Goal: Communication & Community: Answer question/provide support

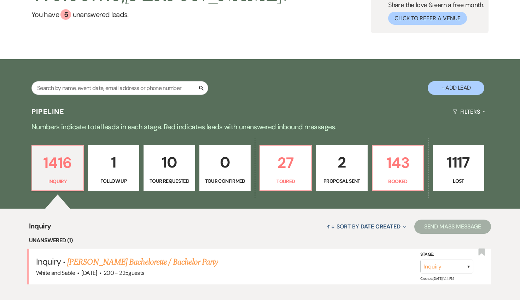
scroll to position [80, 0]
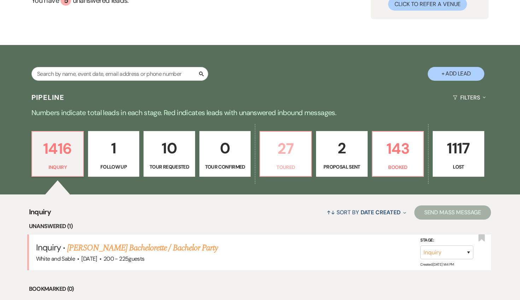
click at [299, 163] on p "Toured" at bounding box center [286, 167] width 42 height 8
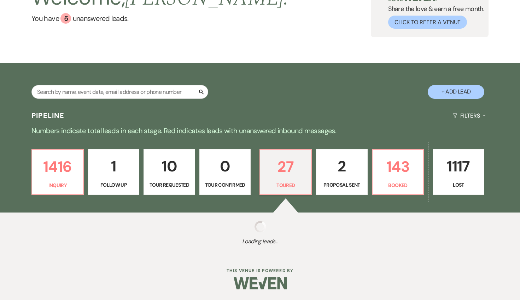
select select "5"
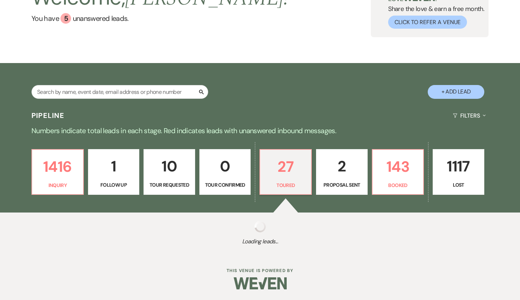
select select "5"
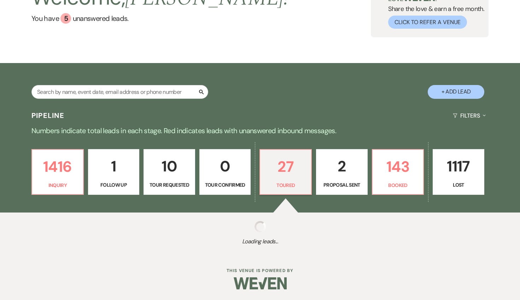
select select "5"
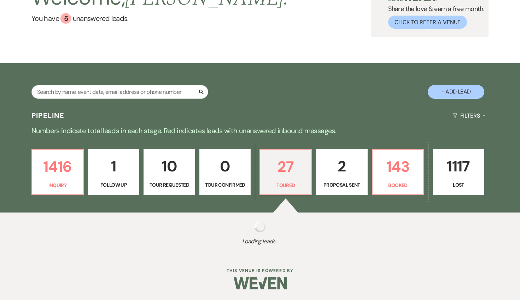
select select "5"
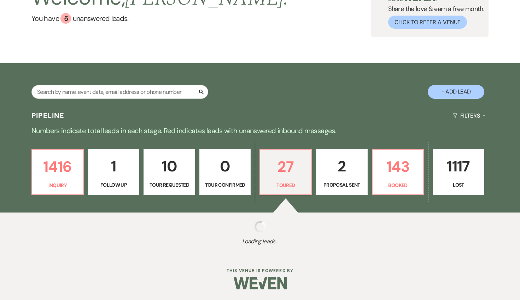
select select "5"
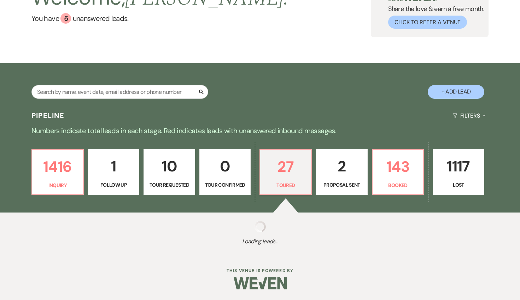
select select "5"
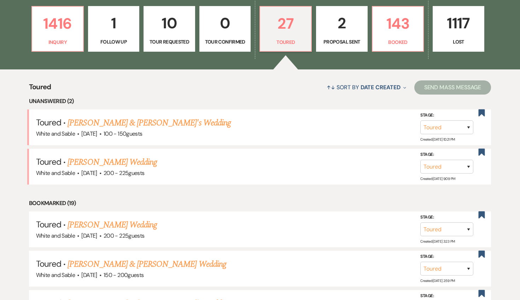
scroll to position [206, 0]
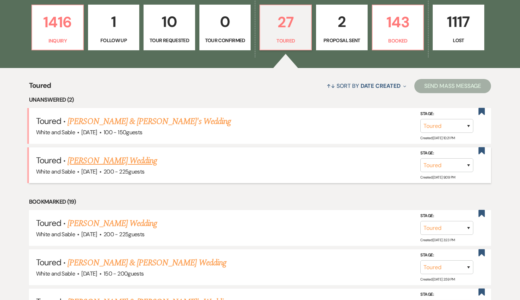
click at [110, 157] on link "[PERSON_NAME] Wedding" at bounding box center [112, 160] width 89 height 13
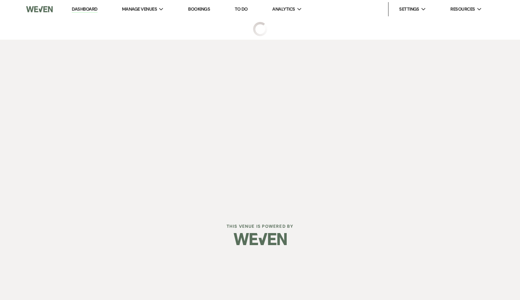
select select "5"
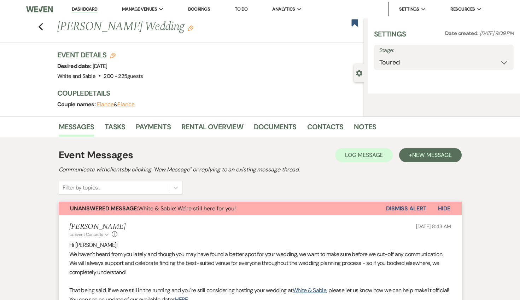
select select "5"
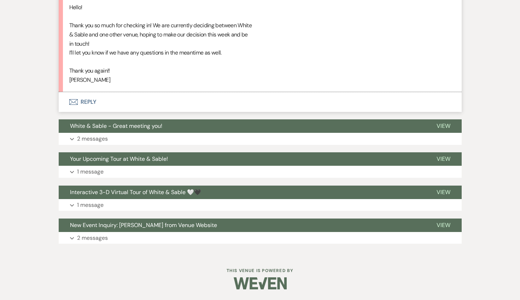
click at [111, 110] on button "Envelope Reply" at bounding box center [260, 102] width 403 height 20
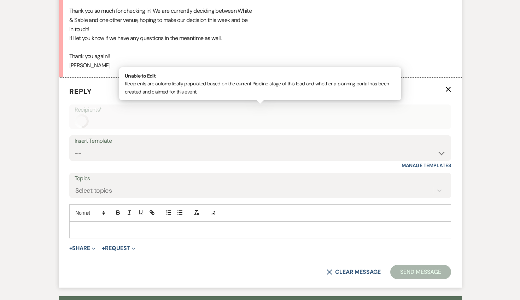
scroll to position [440, 0]
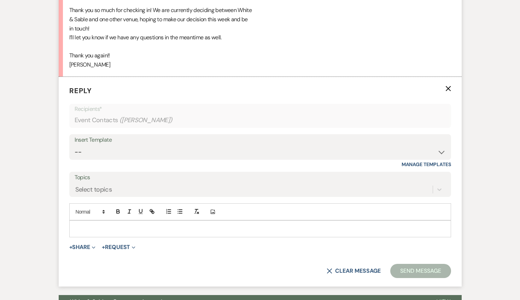
click at [130, 229] on p at bounding box center [260, 229] width 371 height 8
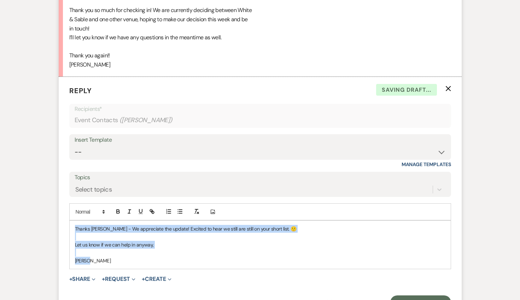
drag, startPoint x: 97, startPoint y: 266, endPoint x: 59, endPoint y: 218, distance: 61.1
click at [59, 218] on form "Reply X Saving draft... Recipients* Event Contacts ( [PERSON_NAME] ) Insert Tem…" at bounding box center [260, 197] width 403 height 241
copy div "Thanks [PERSON_NAME] - We appreciate the update! Excited to hear we still are s…"
click at [206, 250] on p at bounding box center [260, 252] width 371 height 8
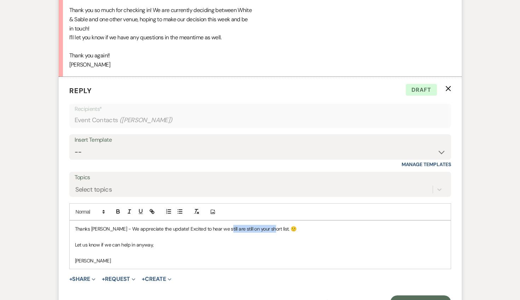
drag, startPoint x: 259, startPoint y: 229, endPoint x: 216, endPoint y: 229, distance: 43.1
click at [216, 229] on p "Thanks [PERSON_NAME] - We appreciate the update! Excited to hear we still are s…" at bounding box center [260, 229] width 371 height 8
click at [195, 254] on p at bounding box center [260, 252] width 371 height 8
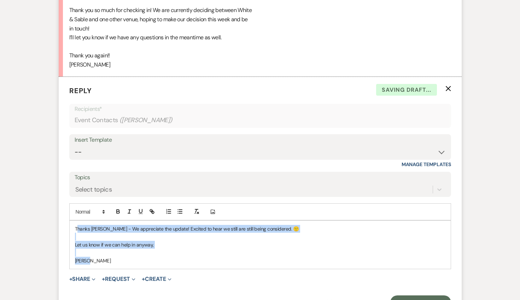
drag, startPoint x: 137, startPoint y: 262, endPoint x: 78, endPoint y: 226, distance: 69.0
click at [78, 226] on div "Thanks [PERSON_NAME] - We appreciate the update! Excited to hear we still are s…" at bounding box center [260, 244] width 381 height 48
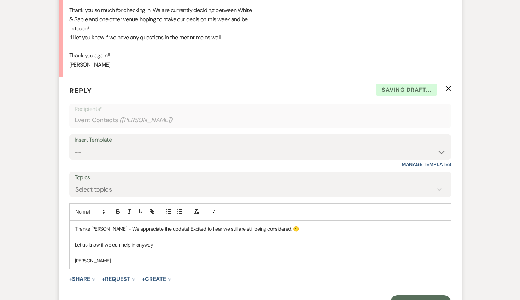
click at [91, 246] on p "Let us know if we can help in anyway," at bounding box center [260, 244] width 371 height 8
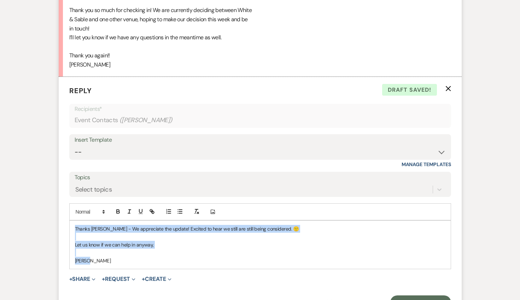
drag, startPoint x: 95, startPoint y: 257, endPoint x: 56, endPoint y: 224, distance: 51.4
click at [56, 224] on div "Messages Tasks Payments Rental Overview Documents Contacts Notes Event Messages…" at bounding box center [260, 99] width 520 height 723
copy div "Thanks [PERSON_NAME] - We appreciate the update! Excited to hear we still are s…"
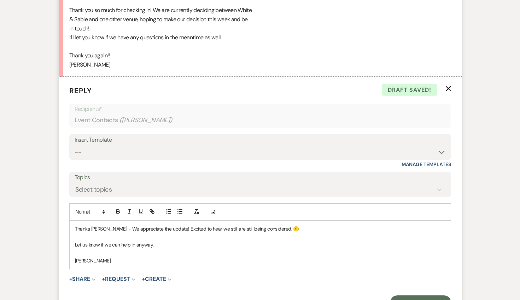
click at [149, 240] on p "Let us know if we can help in anyway," at bounding box center [260, 244] width 371 height 8
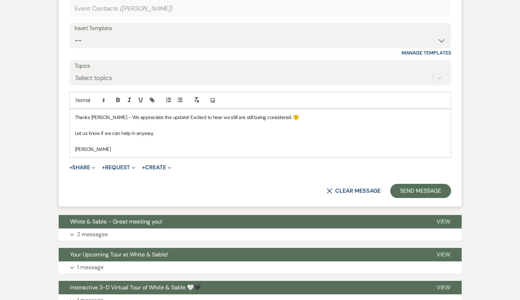
scroll to position [560, 0]
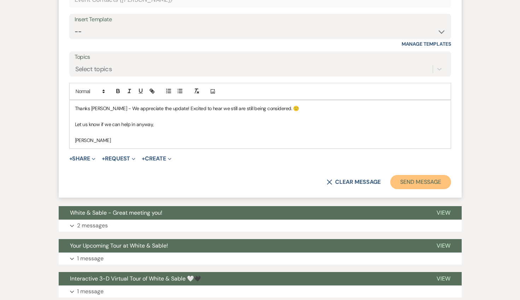
click at [396, 182] on button "Send Message" at bounding box center [420, 182] width 60 height 14
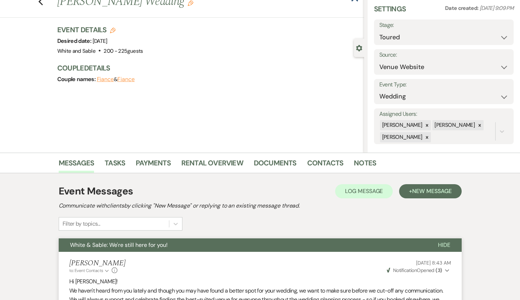
scroll to position [0, 0]
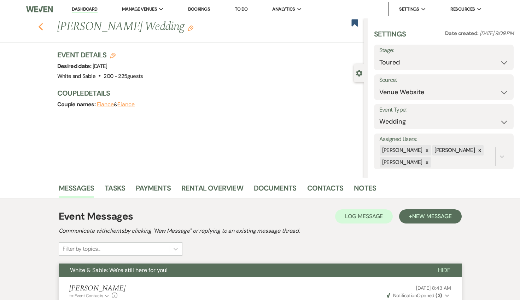
click at [40, 25] on icon "Previous" at bounding box center [40, 27] width 5 height 8
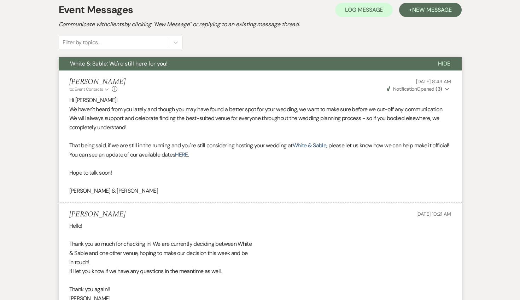
select select "5"
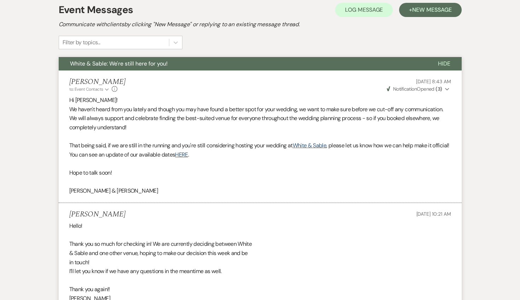
select select "5"
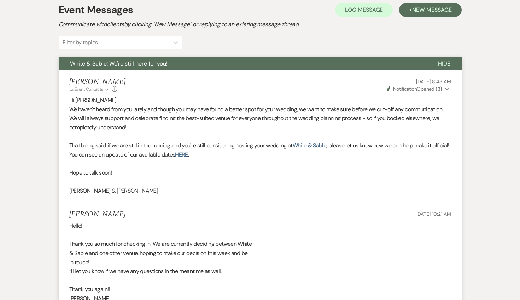
select select "5"
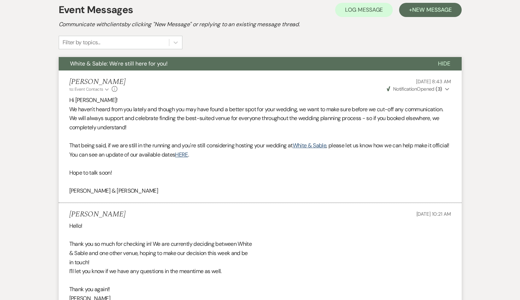
select select "5"
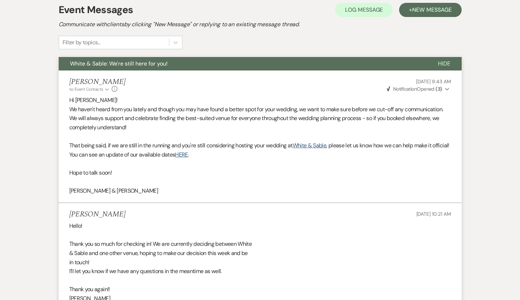
select select "5"
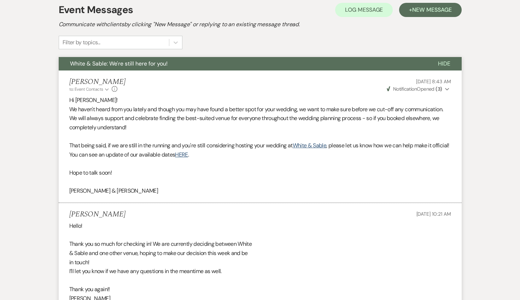
select select "5"
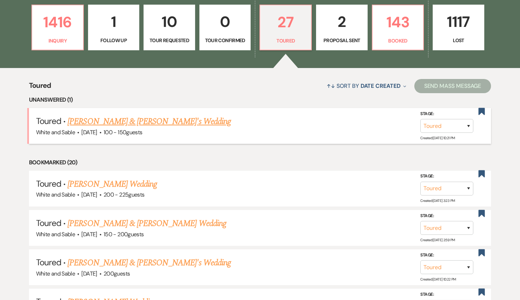
click at [137, 121] on link "[PERSON_NAME] & [PERSON_NAME]'s Wedding" at bounding box center [149, 121] width 163 height 13
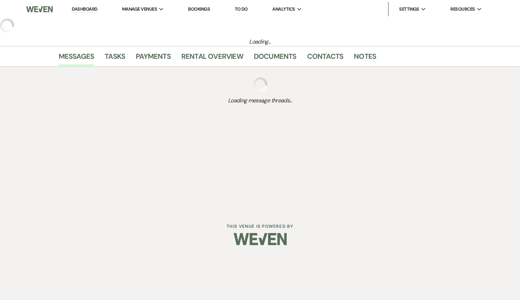
select select "5"
select select "12"
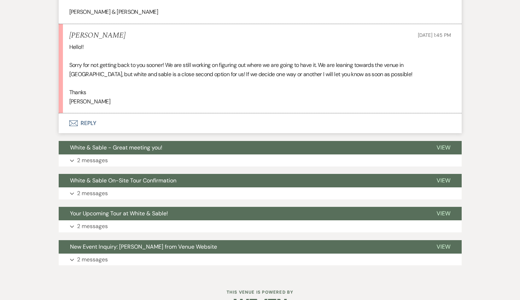
scroll to position [381, 0]
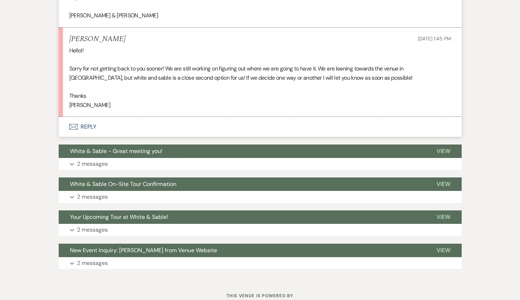
click at [131, 126] on button "Envelope Reply" at bounding box center [260, 127] width 403 height 20
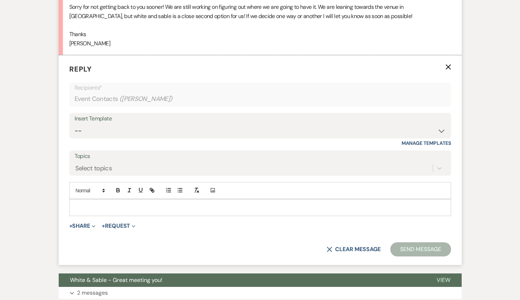
scroll to position [453, 0]
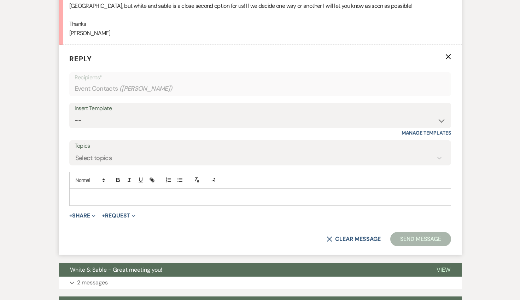
click at [111, 191] on div at bounding box center [260, 197] width 381 height 16
paste div
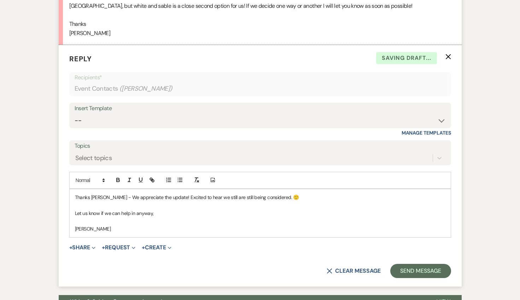
click at [92, 195] on p "Thanks [PERSON_NAME] - We appreciate the update! Excited to hear we still are s…" at bounding box center [260, 197] width 371 height 8
click at [409, 266] on button "Send Message" at bounding box center [420, 270] width 60 height 14
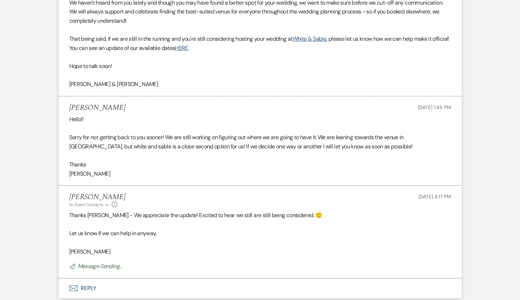
scroll to position [0, 0]
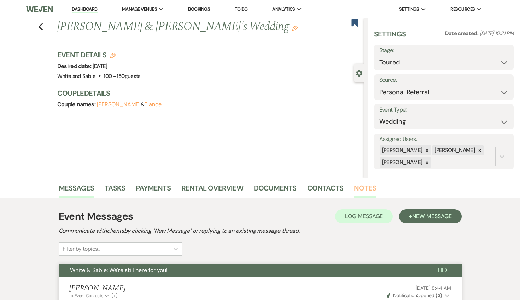
click at [355, 193] on link "Notes" at bounding box center [365, 190] width 22 height 16
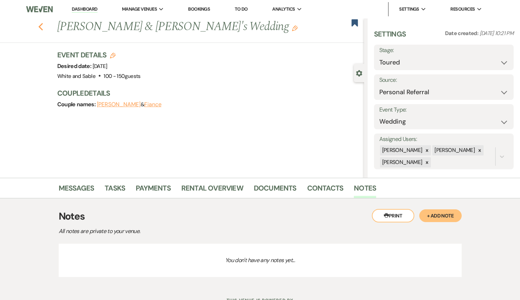
click at [39, 24] on icon "Previous" at bounding box center [40, 27] width 5 height 8
select select "5"
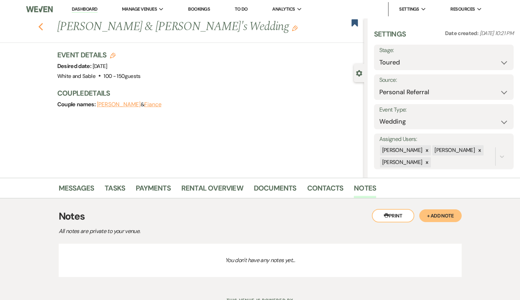
select select "5"
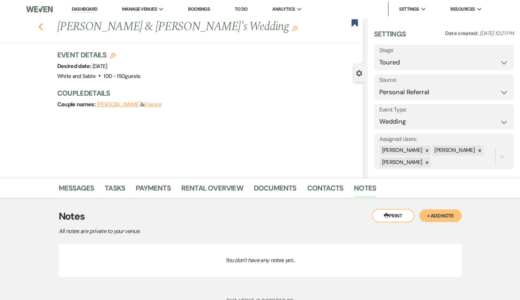
select select "5"
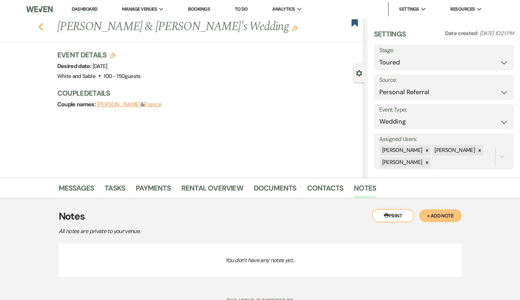
select select "5"
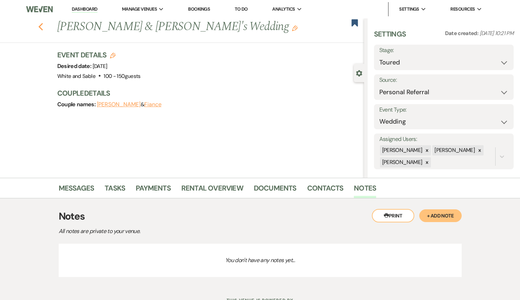
select select "5"
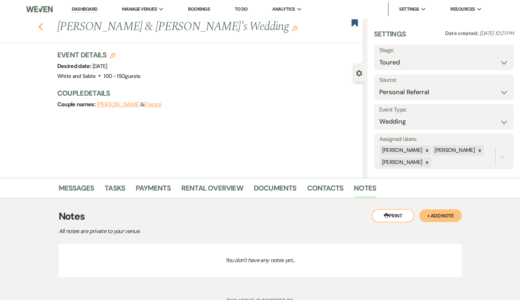
select select "5"
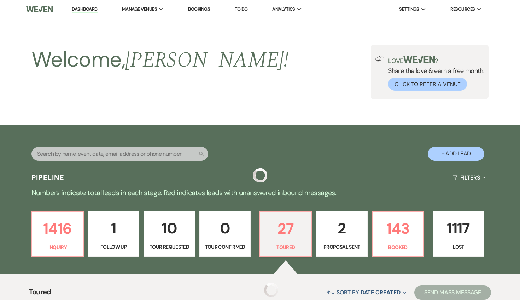
scroll to position [206, 0]
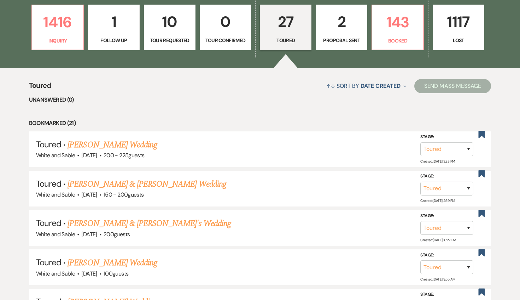
click at [156, 43] on p "Tour Requested" at bounding box center [170, 40] width 42 height 8
select select "2"
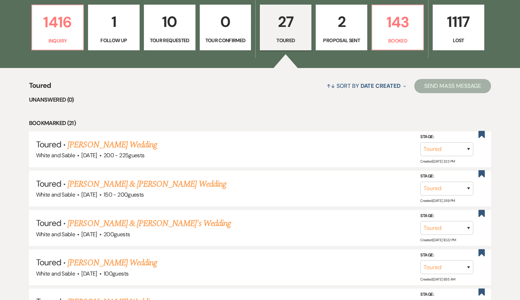
select select "2"
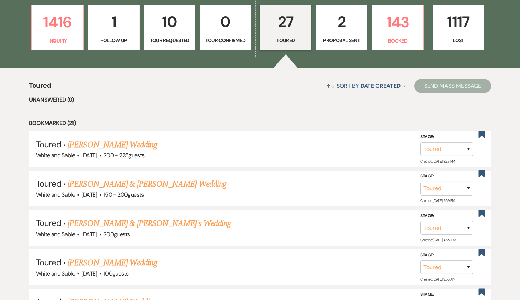
select select "2"
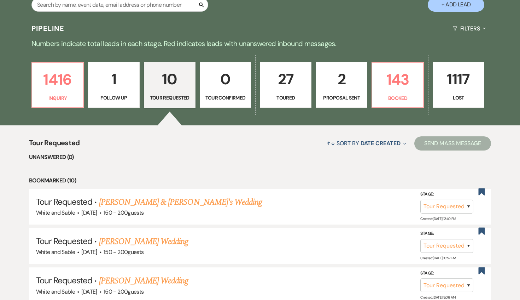
scroll to position [0, 0]
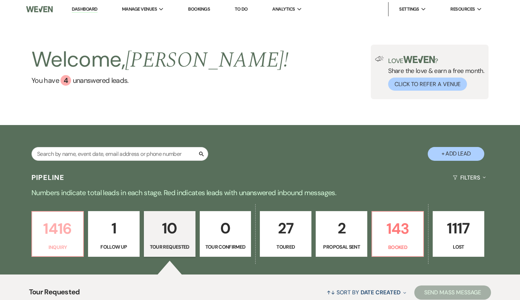
click at [69, 227] on p "1416" at bounding box center [57, 228] width 42 height 24
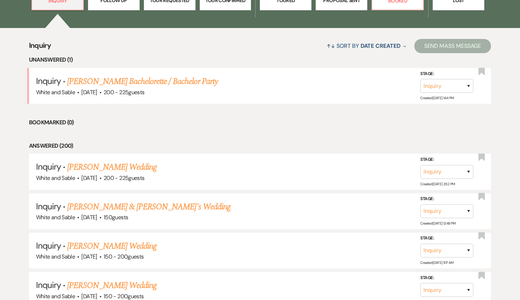
scroll to position [237, 0]
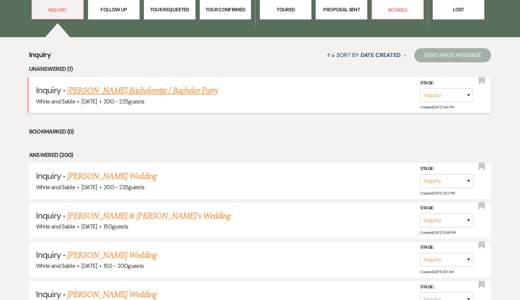
click at [139, 88] on link "[PERSON_NAME] Bachelorette / Bachelor Party" at bounding box center [142, 90] width 151 height 13
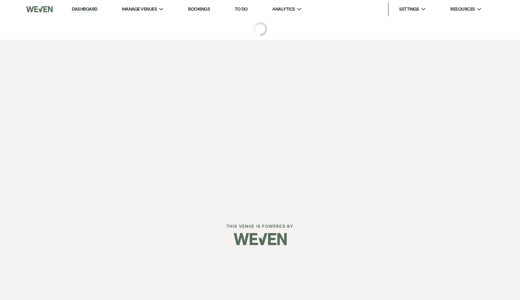
select select "5"
select select "2"
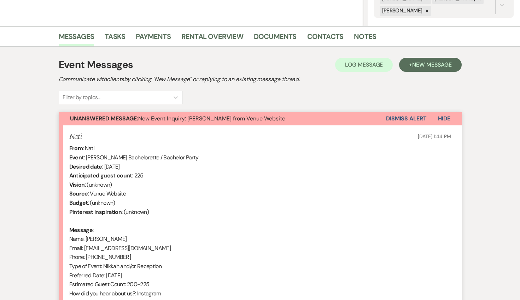
scroll to position [260, 0]
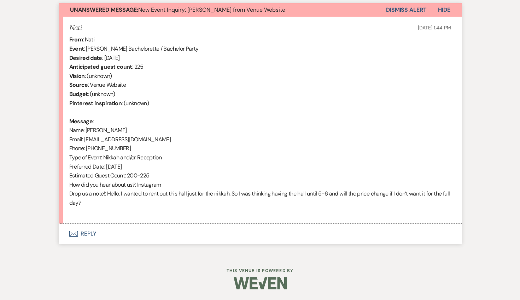
click at [145, 234] on button "Envelope Reply" at bounding box center [260, 234] width 403 height 20
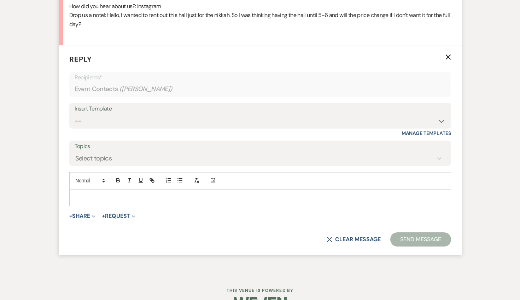
scroll to position [439, 0]
click at [141, 115] on select "-- Inquiry Response (Venue Guide) Schedule - Venue Tour Appt Confirmation Sched…" at bounding box center [260, 121] width 371 height 14
click at [75, 114] on select "-- Inquiry Response (Venue Guide) Schedule - Venue Tour Appt Confirmation Sched…" at bounding box center [260, 121] width 371 height 14
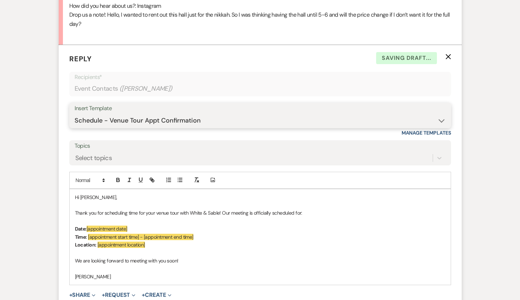
click at [144, 122] on select "-- Inquiry Response (Venue Guide) Schedule - Venue Tour Appt Confirmation Sched…" at bounding box center [260, 121] width 371 height 14
select select "3320"
click at [75, 114] on select "-- Inquiry Response (Venue Guide) Schedule - Venue Tour Appt Confirmation Sched…" at bounding box center [260, 121] width 371 height 14
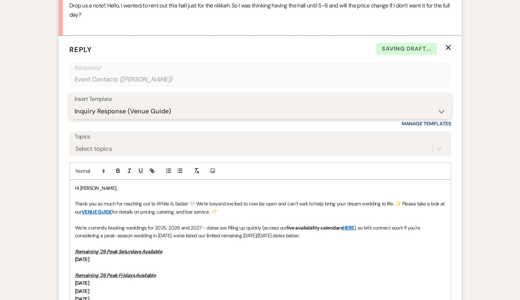
scroll to position [455, 0]
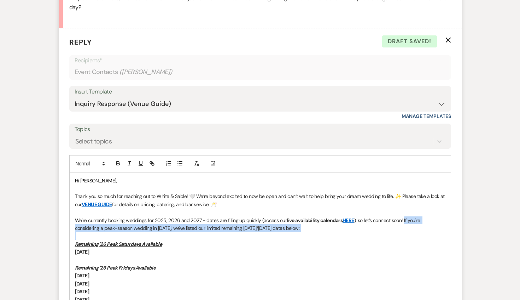
drag, startPoint x: 297, startPoint y: 232, endPoint x: 404, endPoint y: 218, distance: 107.1
click at [404, 218] on div "Hi [PERSON_NAME], Thank you so much for reaching out to White & Sable! 🤍 We’re …" at bounding box center [260, 291] width 381 height 238
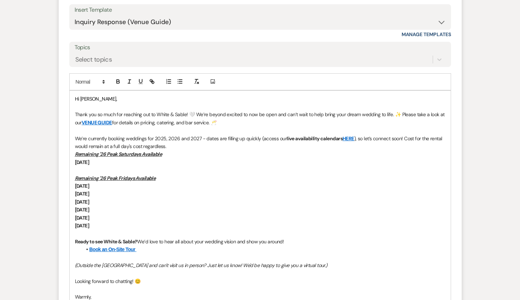
scroll to position [563, 0]
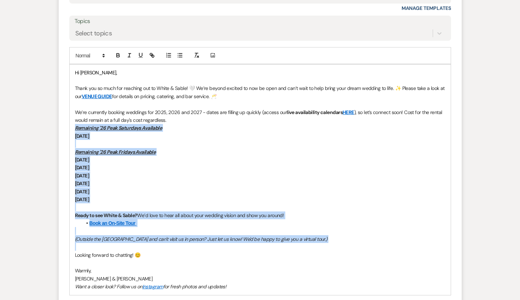
drag, startPoint x: 185, startPoint y: 248, endPoint x: 69, endPoint y: 128, distance: 166.3
click at [70, 128] on div "Hi [PERSON_NAME], Thank you so much for reaching out to White & Sable! 🤍 We’re …" at bounding box center [260, 179] width 381 height 230
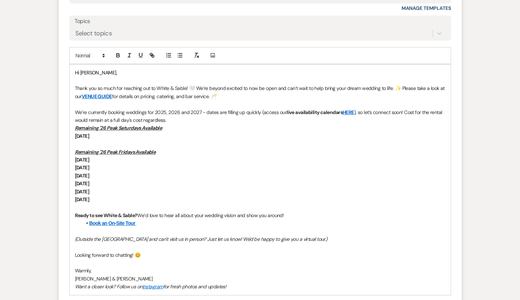
scroll to position [553, 0]
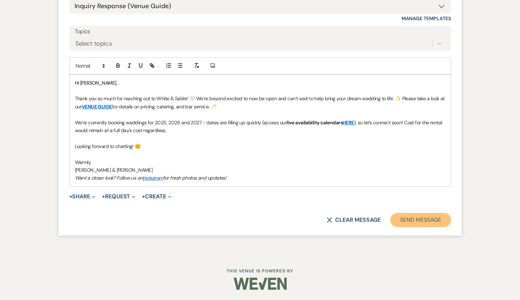
click at [436, 219] on button "Send Message" at bounding box center [420, 220] width 60 height 14
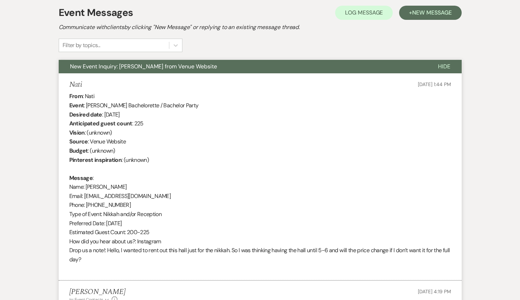
scroll to position [0, 0]
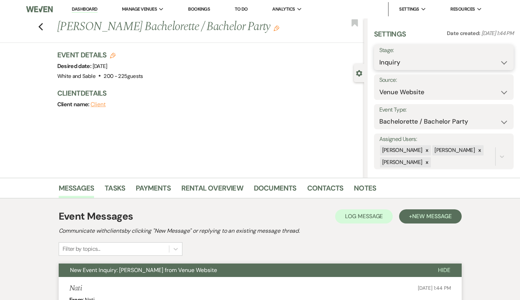
click at [394, 63] on select "Inquiry Follow Up Tour Requested Tour Confirmed Toured Proposal Sent Booked Lost" at bounding box center [443, 63] width 129 height 14
select select "8"
click at [379, 56] on select "Inquiry Follow Up Tour Requested Tour Confirmed Toured Proposal Sent Booked Lost" at bounding box center [443, 63] width 129 height 14
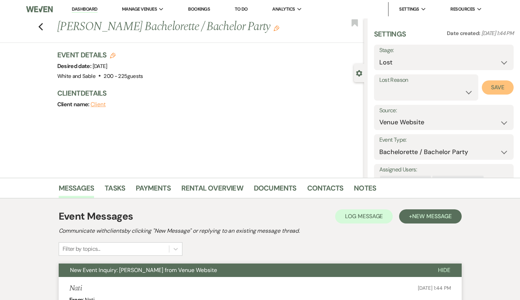
click at [493, 90] on button "Save" at bounding box center [498, 87] width 32 height 14
click at [41, 29] on use "button" at bounding box center [40, 27] width 5 height 8
select select "8"
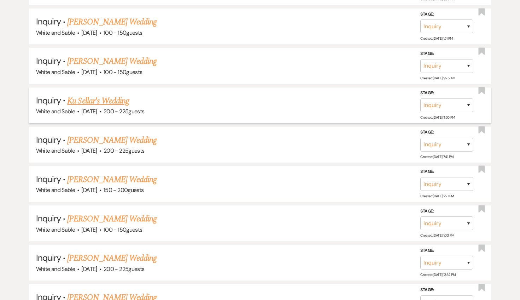
scroll to position [1169, 0]
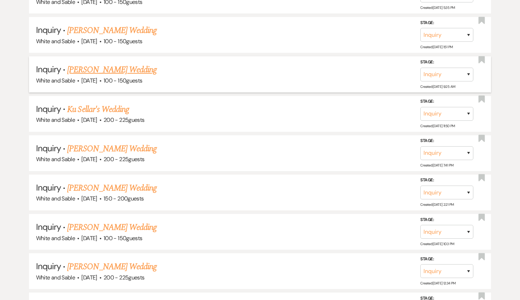
click at [107, 68] on link "[PERSON_NAME] Wedding" at bounding box center [111, 69] width 89 height 13
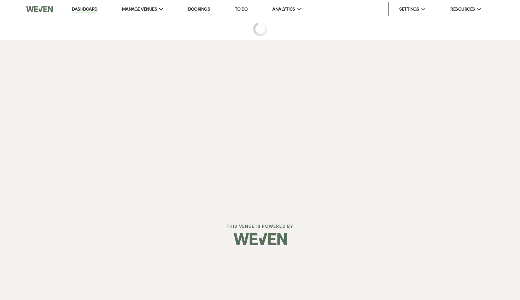
select select "5"
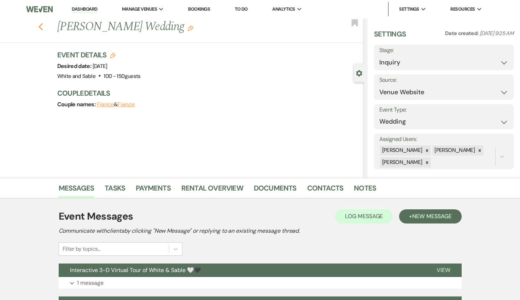
click at [40, 25] on icon "Previous" at bounding box center [40, 27] width 5 height 8
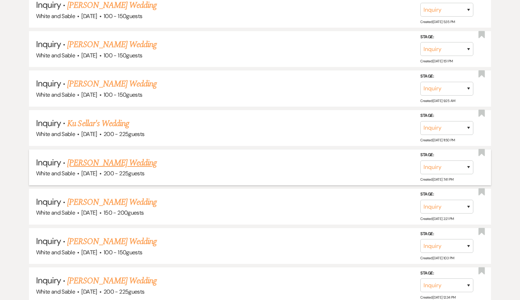
scroll to position [1154, 0]
click at [118, 119] on link "Ku Sellar's Wedding" at bounding box center [98, 124] width 62 height 13
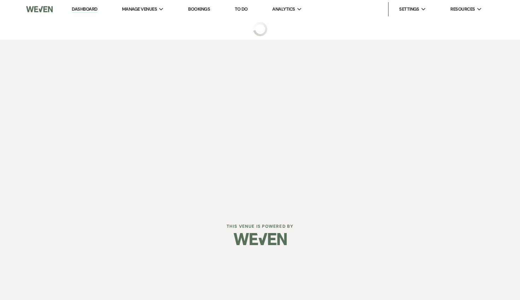
select select "5"
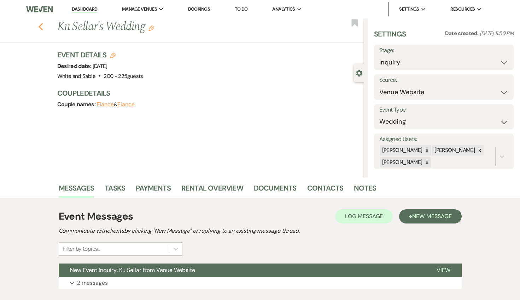
click at [42, 27] on icon "Previous" at bounding box center [40, 27] width 5 height 8
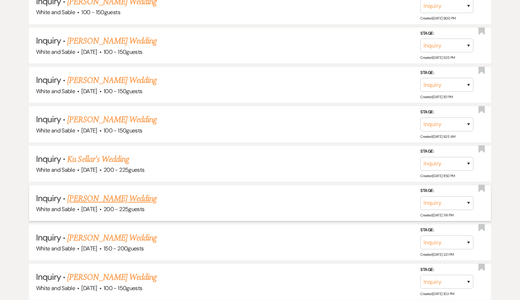
scroll to position [1114, 0]
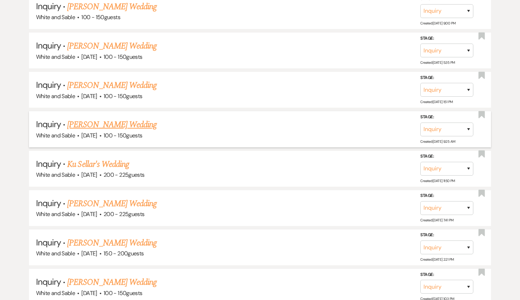
click at [120, 118] on link "[PERSON_NAME] Wedding" at bounding box center [111, 124] width 89 height 13
select select "5"
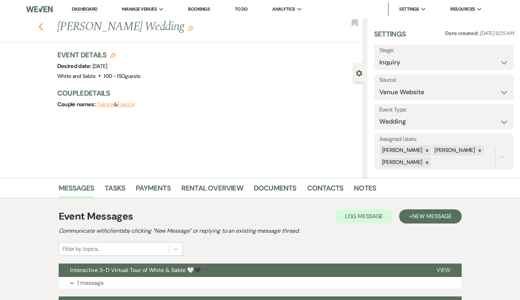
click at [39, 29] on icon "Previous" at bounding box center [40, 27] width 5 height 8
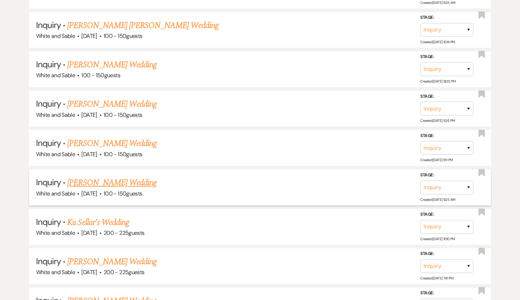
scroll to position [1049, 0]
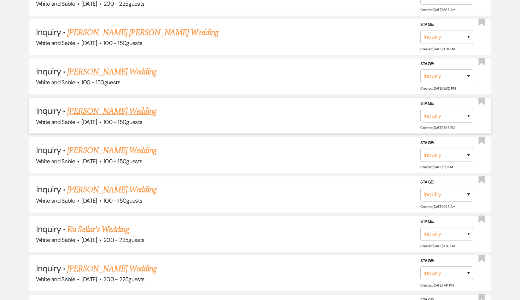
click at [114, 105] on link "[PERSON_NAME] Wedding" at bounding box center [111, 111] width 89 height 13
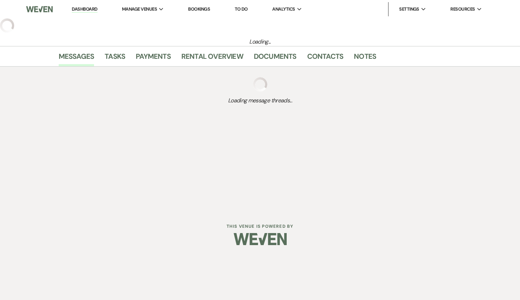
select select "5"
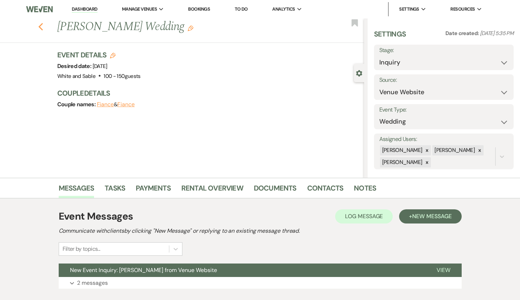
click at [39, 23] on icon "Previous" at bounding box center [40, 27] width 5 height 8
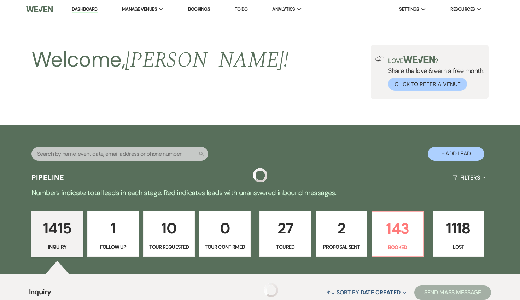
scroll to position [1049, 0]
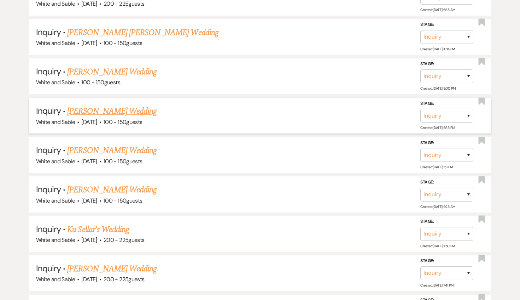
click at [107, 105] on link "[PERSON_NAME] Wedding" at bounding box center [111, 111] width 89 height 13
select select "5"
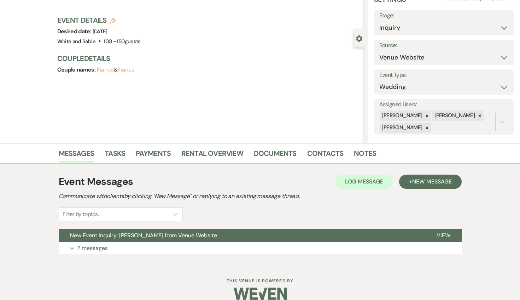
scroll to position [45, 0]
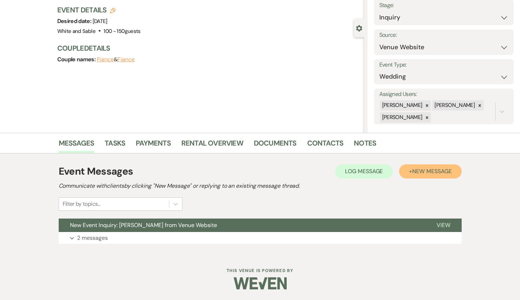
click at [416, 168] on span "New Message" at bounding box center [431, 170] width 39 height 7
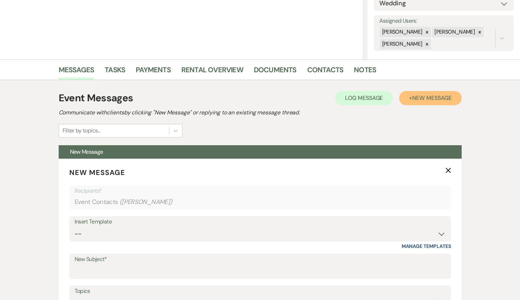
scroll to position [170, 0]
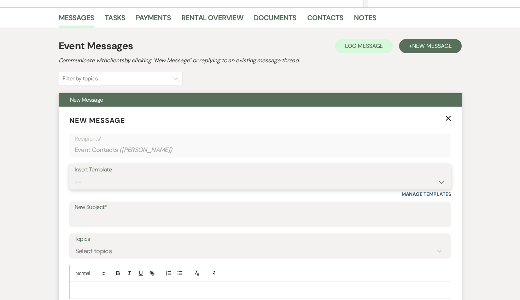
click at [163, 183] on select "-- Inquiry Response (Venue Guide) Schedule - Venue Tour Appt Confirmation Sched…" at bounding box center [260, 182] width 371 height 14
select select "6144"
click at [75, 175] on select "-- Inquiry Response (Venue Guide) Schedule - Venue Tour Appt Confirmation Sched…" at bounding box center [260, 182] width 371 height 14
type input "No Saturdays Left in '26? Why Sundays Might Be the Answer"
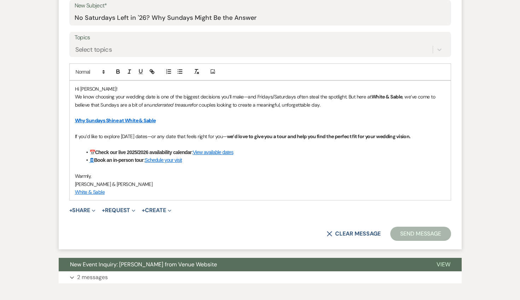
scroll to position [378, 0]
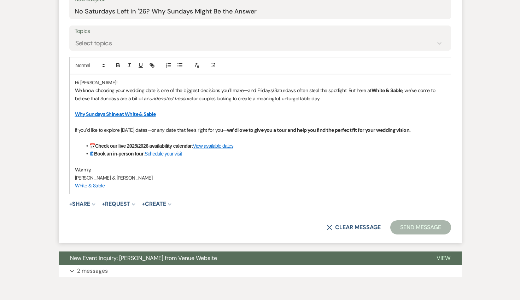
click at [420, 230] on button "Send Message" at bounding box center [420, 227] width 60 height 14
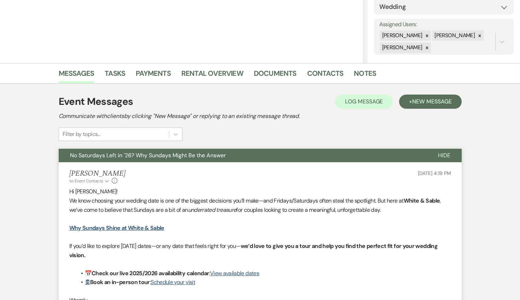
scroll to position [0, 0]
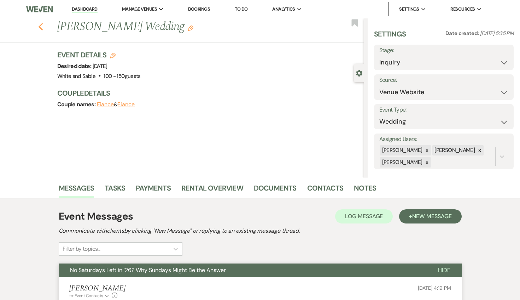
click at [42, 26] on icon "Previous" at bounding box center [40, 27] width 5 height 8
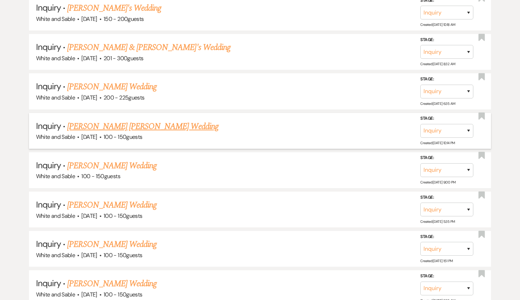
scroll to position [949, 0]
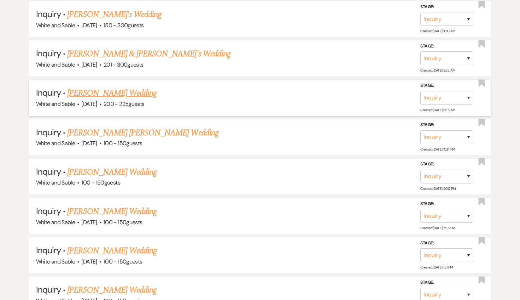
click at [114, 87] on link "[PERSON_NAME] Wedding" at bounding box center [111, 93] width 89 height 13
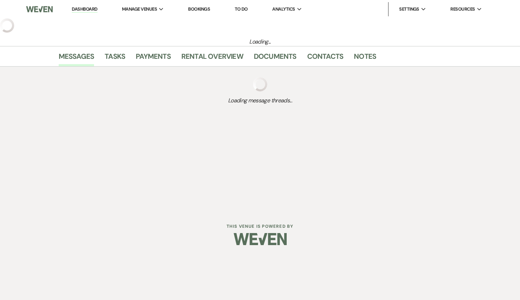
select select "5"
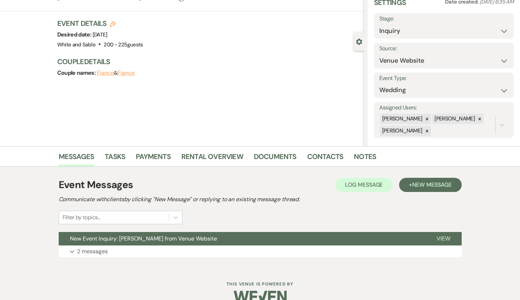
scroll to position [45, 0]
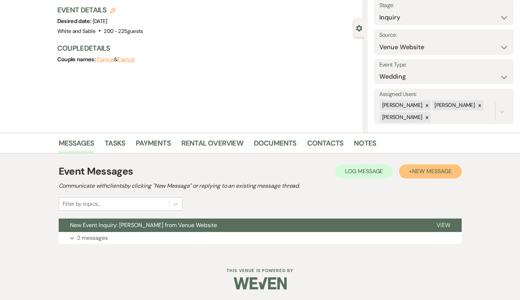
click at [414, 172] on span "New Message" at bounding box center [431, 170] width 39 height 7
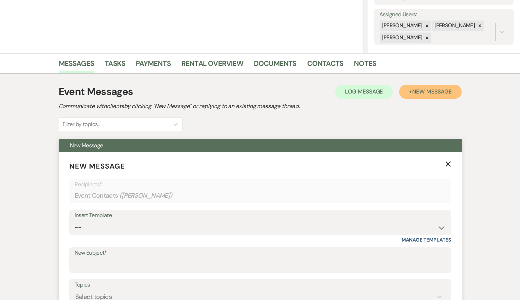
scroll to position [134, 0]
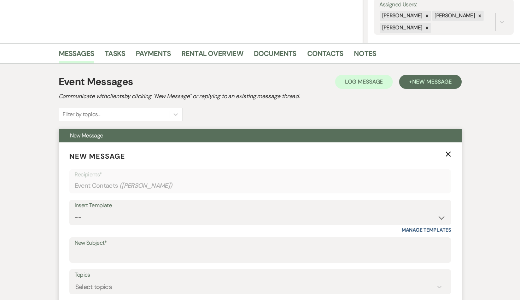
click at [129, 224] on div "Insert Template -- Inquiry Response (Venue Guide) Schedule - Venue Tour Appt Co…" at bounding box center [260, 211] width 382 height 25
click at [127, 219] on select "-- Inquiry Response (Venue Guide) Schedule - Venue Tour Appt Confirmation Sched…" at bounding box center [260, 217] width 371 height 14
select select "6144"
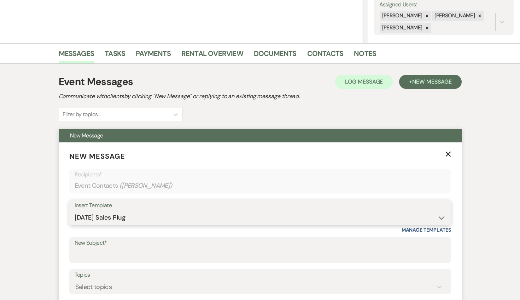
click at [75, 210] on select "-- Inquiry Response (Venue Guide) Schedule - Venue Tour Appt Confirmation Sched…" at bounding box center [260, 217] width 371 height 14
type input "No Saturdays Left in '26? Why Sundays Might Be the Answer"
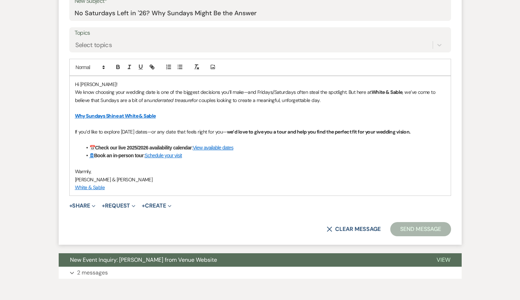
scroll to position [376, 0]
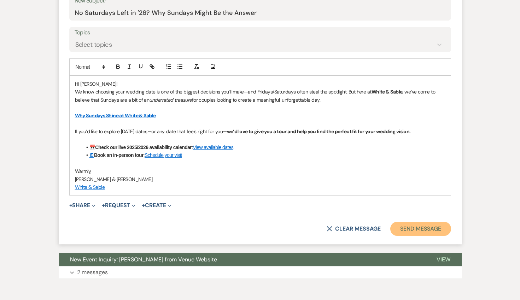
click at [405, 226] on button "Send Message" at bounding box center [420, 228] width 60 height 14
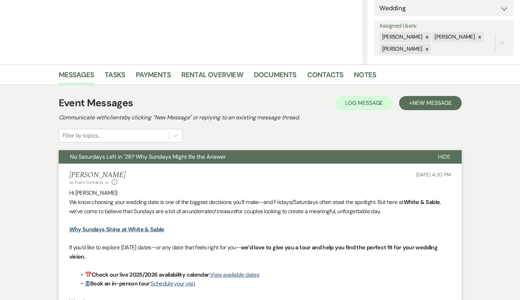
scroll to position [0, 0]
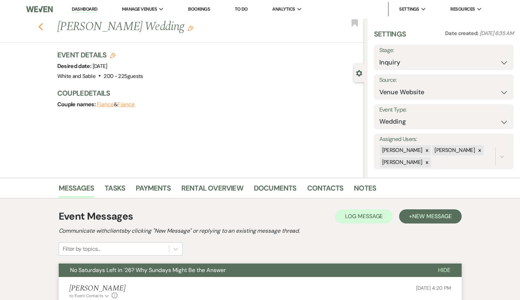
click at [40, 28] on use "button" at bounding box center [40, 27] width 5 height 8
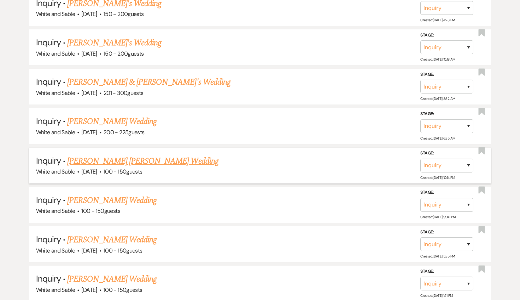
scroll to position [917, 0]
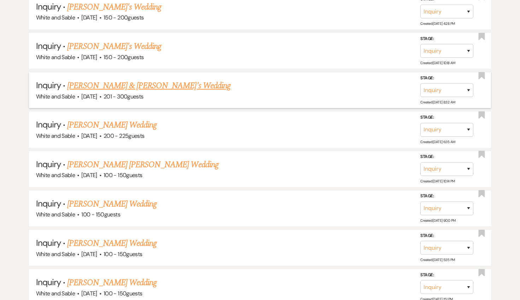
click at [133, 80] on link "[PERSON_NAME] & [PERSON_NAME]'s Wedding" at bounding box center [148, 85] width 163 height 13
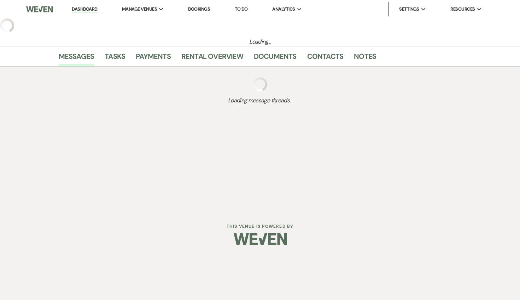
select select "2"
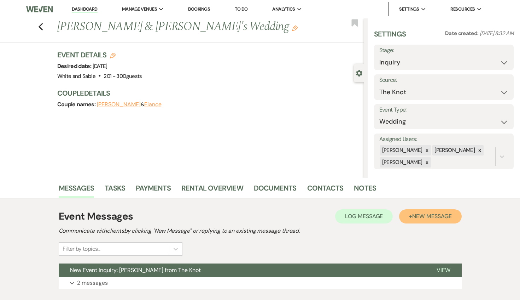
click at [430, 221] on button "+ New Message" at bounding box center [430, 216] width 62 height 14
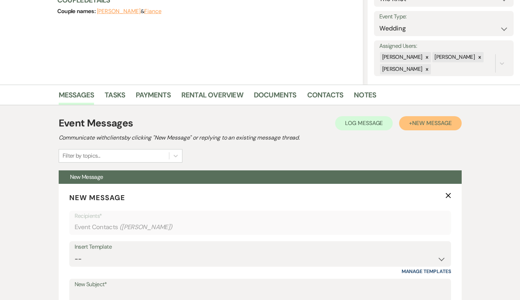
scroll to position [109, 0]
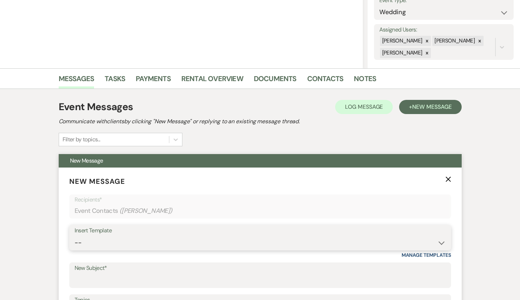
click at [135, 244] on select "-- Inquiry Response (Venue Guide) Schedule - Venue Tour Appt Confirmation Sched…" at bounding box center [260, 243] width 371 height 14
select select "6144"
click at [75, 236] on select "-- Inquiry Response (Venue Guide) Schedule - Venue Tour Appt Confirmation Sched…" at bounding box center [260, 243] width 371 height 14
type input "No Saturdays Left in '26? Why Sundays Might Be the Answer"
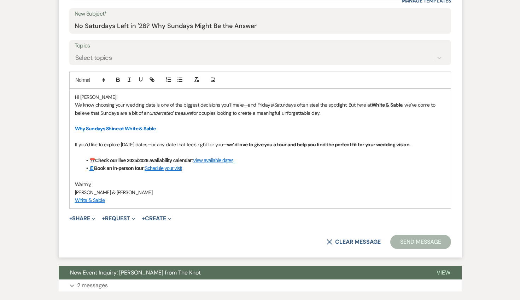
scroll to position [374, 0]
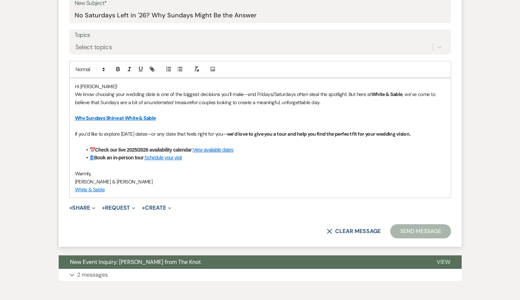
click at [406, 229] on button "Send Message" at bounding box center [420, 231] width 60 height 14
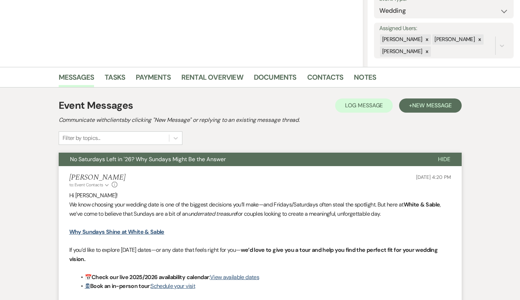
scroll to position [0, 0]
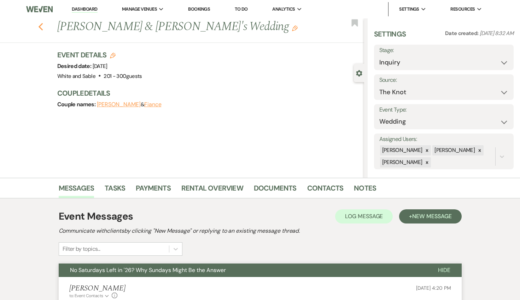
click at [41, 25] on icon "Previous" at bounding box center [40, 27] width 5 height 8
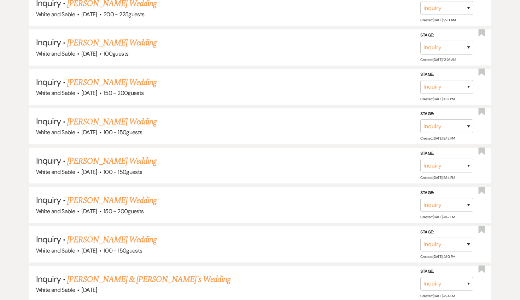
scroll to position [3949, 0]
click at [131, 193] on link "[PERSON_NAME] Wedding" at bounding box center [111, 199] width 89 height 13
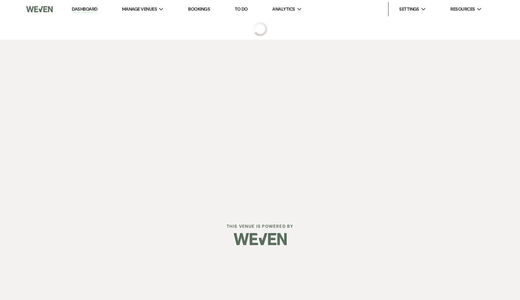
select select "5"
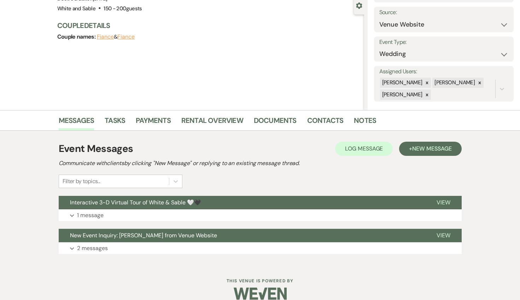
scroll to position [78, 0]
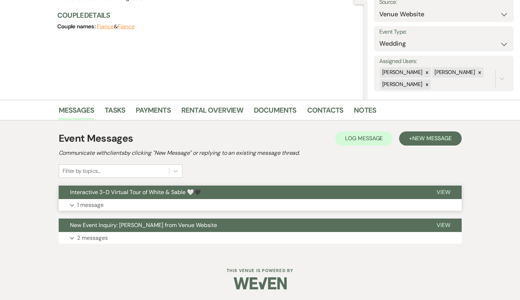
click at [179, 192] on span "Interactive 3-D Virtual Tour of White & Sable 🤍🖤" at bounding box center [135, 191] width 131 height 7
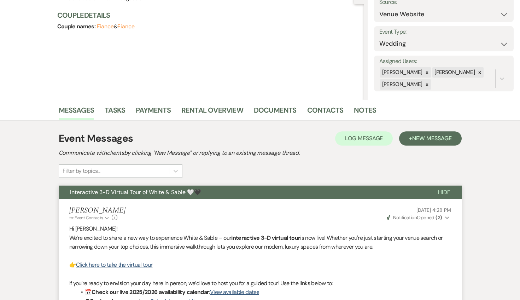
click at [179, 192] on span "Interactive 3-D Virtual Tour of White & Sable 🤍🖤" at bounding box center [135, 191] width 131 height 7
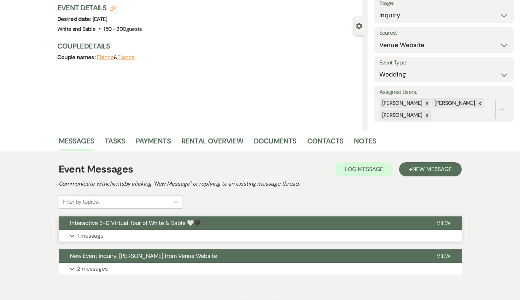
scroll to position [0, 0]
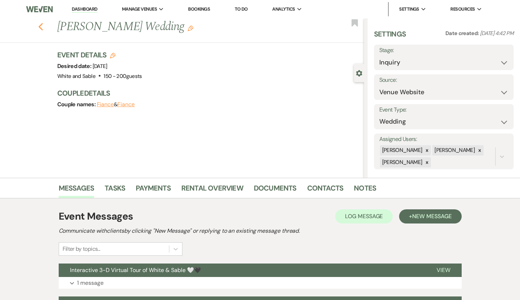
click at [39, 28] on icon "Previous" at bounding box center [40, 27] width 5 height 8
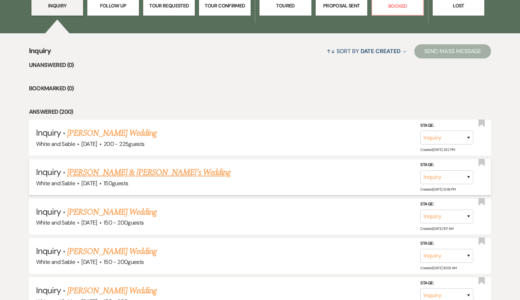
scroll to position [241, 0]
click at [139, 174] on link "[PERSON_NAME] & [PERSON_NAME]'s Wedding" at bounding box center [148, 172] width 163 height 13
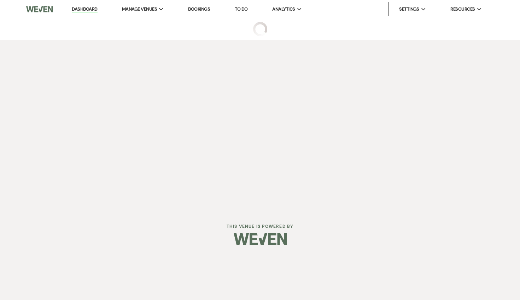
select select "7"
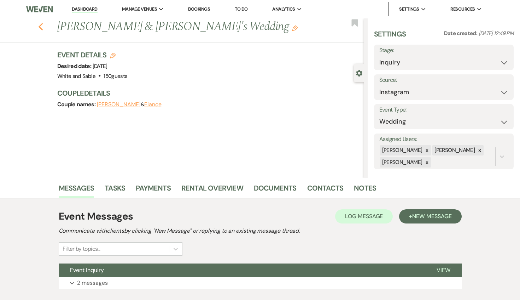
click at [40, 26] on use "button" at bounding box center [40, 27] width 5 height 8
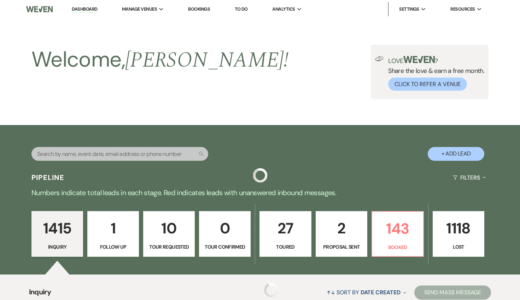
scroll to position [241, 0]
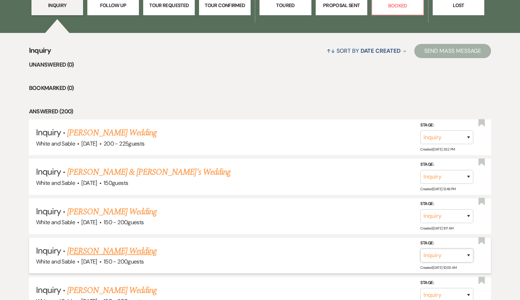
click at [456, 253] on select "Inquiry Follow Up Tour Requested Tour Confirmed Toured Proposal Sent Booked Lost" at bounding box center [447, 255] width 53 height 14
select select "8"
click at [421, 248] on select "Inquiry Follow Up Tour Requested Tour Confirmed Toured Proposal Sent Booked Lost" at bounding box center [447, 255] width 53 height 14
click at [460, 257] on button "Save" at bounding box center [459, 255] width 35 height 14
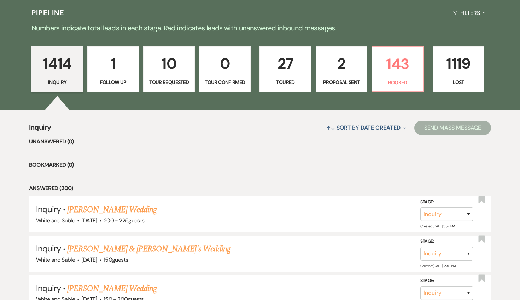
scroll to position [165, 0]
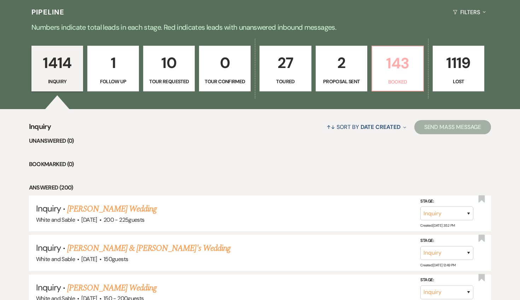
click at [387, 68] on p "143" at bounding box center [398, 63] width 42 height 24
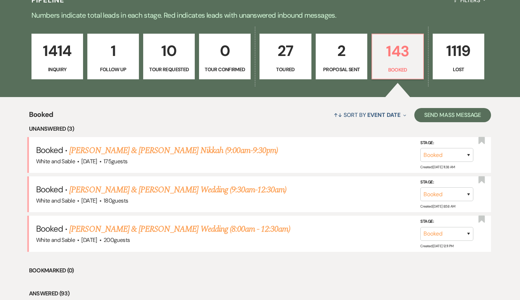
scroll to position [179, 0]
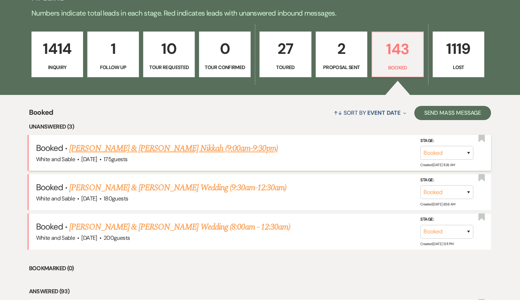
click at [166, 153] on link "[PERSON_NAME] & [PERSON_NAME] Nikkah (9:00am-9:30pm)" at bounding box center [173, 148] width 209 height 13
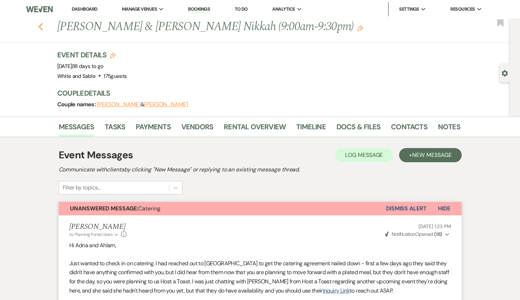
click at [42, 29] on icon "Previous" at bounding box center [40, 27] width 5 height 8
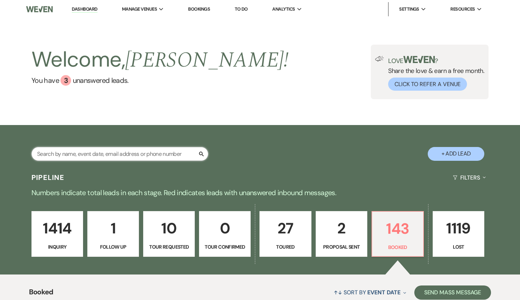
click at [170, 149] on input "text" at bounding box center [119, 154] width 177 height 14
